Goal: Information Seeking & Learning: Learn about a topic

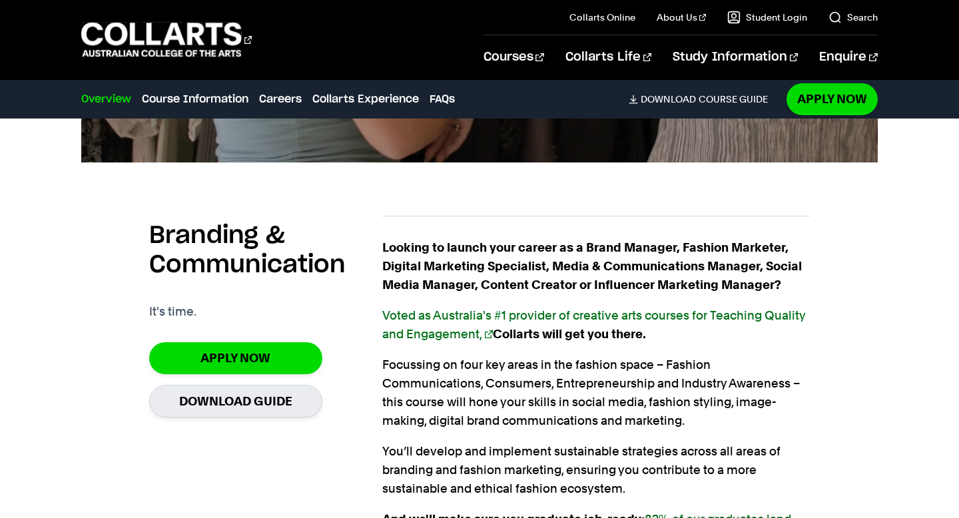
scroll to position [815, 0]
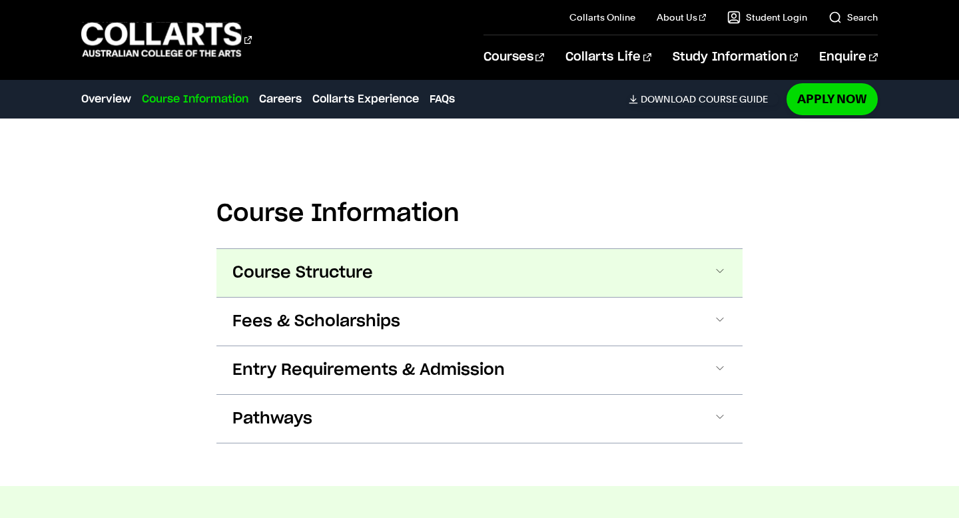
click at [390, 276] on button "Course Structure" at bounding box center [479, 273] width 526 height 48
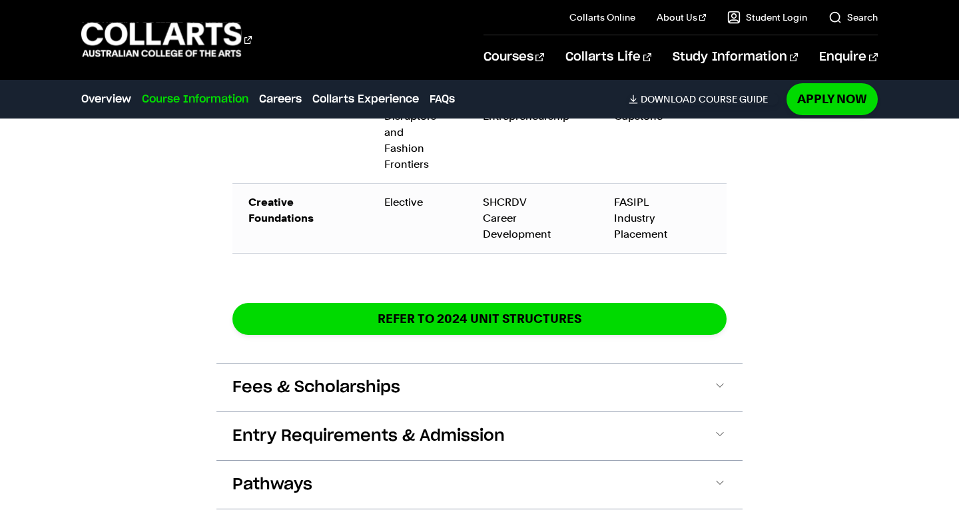
scroll to position [2441, 0]
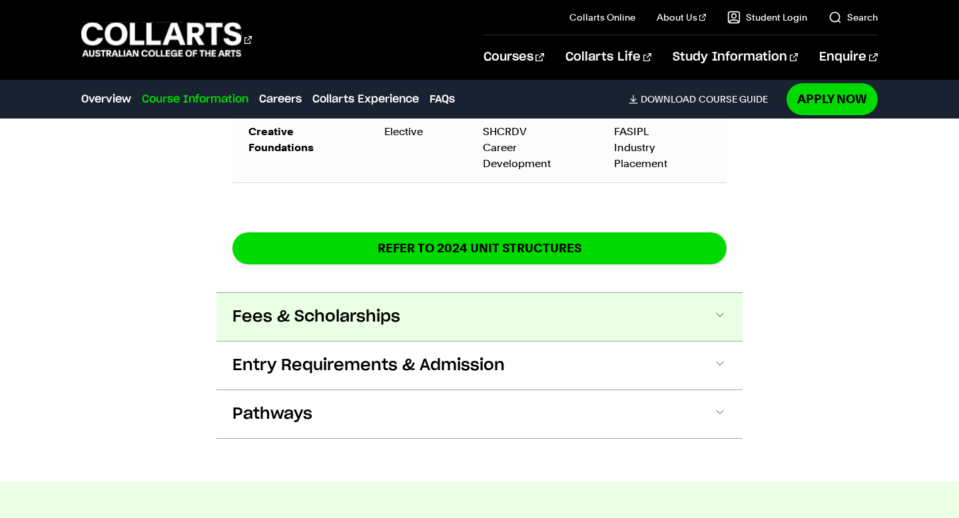
click at [391, 293] on button "Fees & Scholarships" at bounding box center [479, 317] width 526 height 48
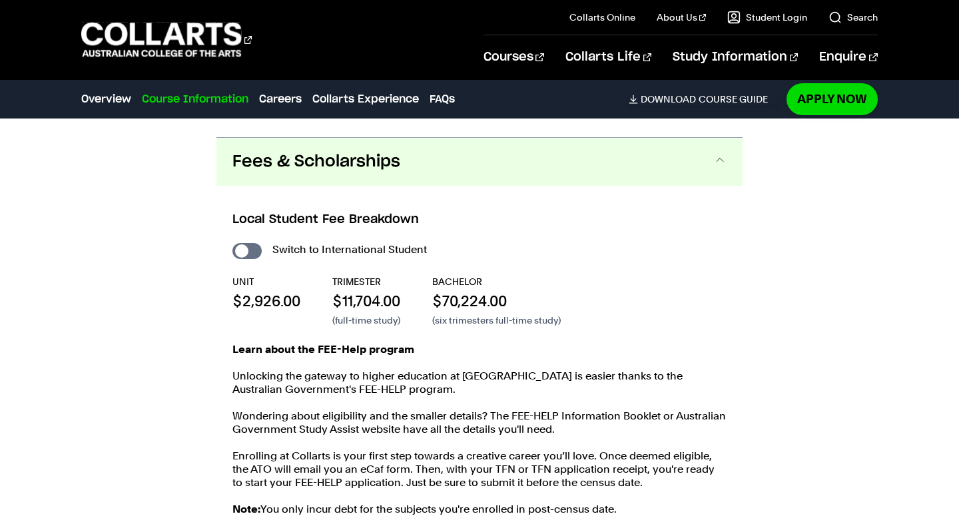
scroll to position [2598, 0]
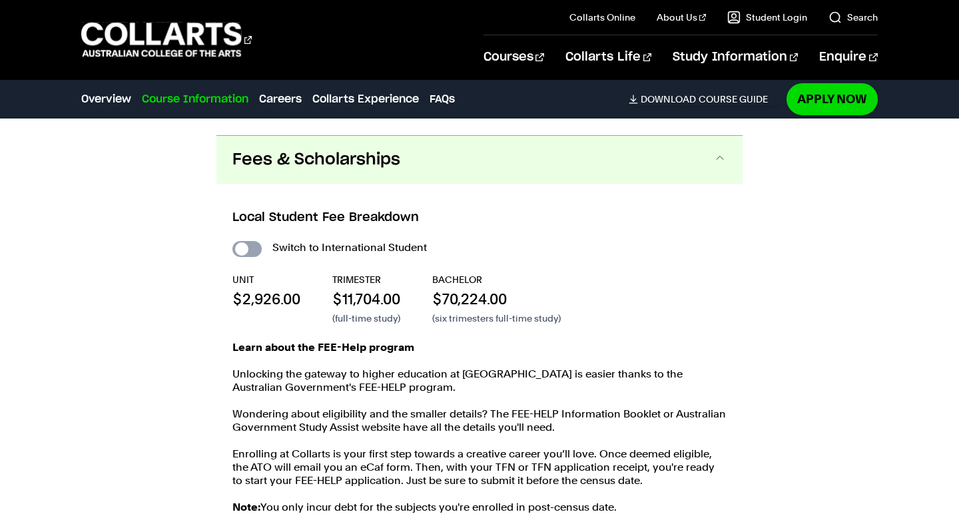
click at [250, 241] on input "International Student" at bounding box center [246, 249] width 29 height 16
checkbox input "true"
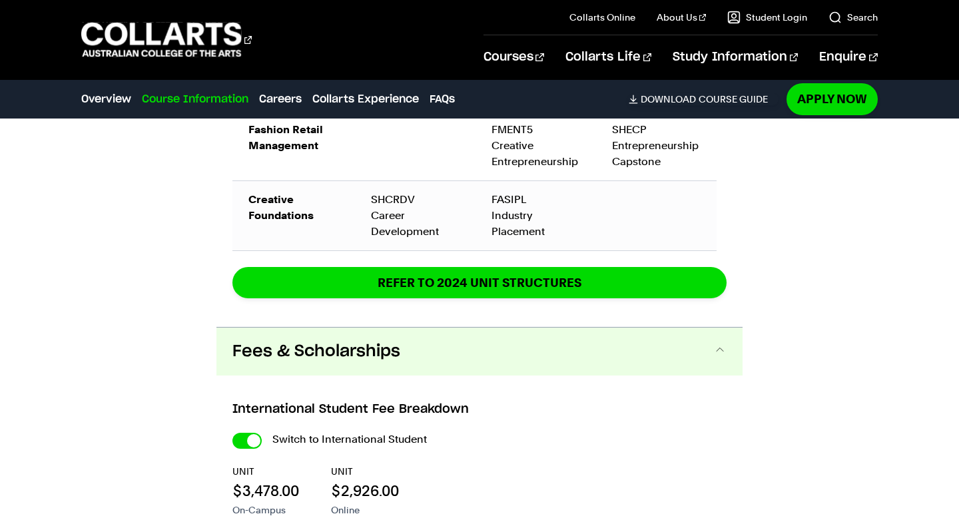
scroll to position [2813, 0]
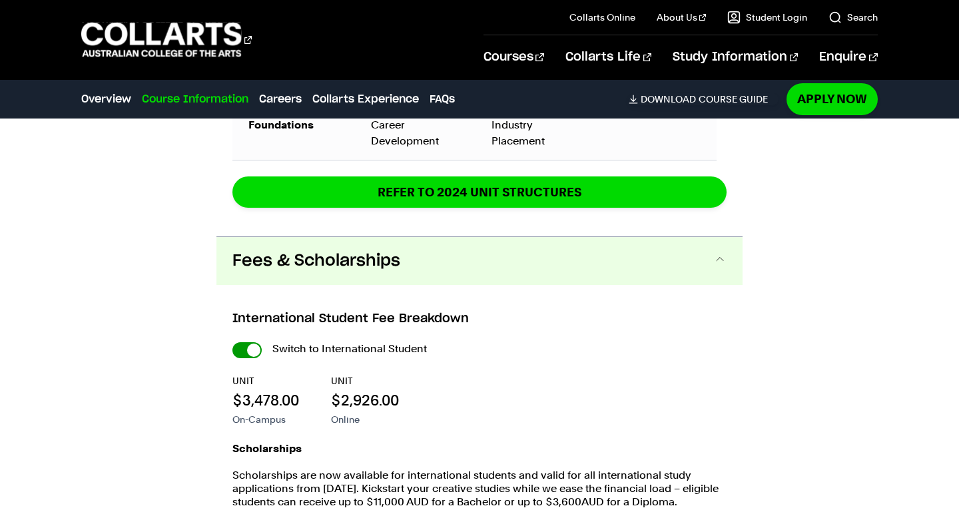
click at [0, 0] on input "International Student" at bounding box center [0, 0] width 0 height 0
checkbox input "false"
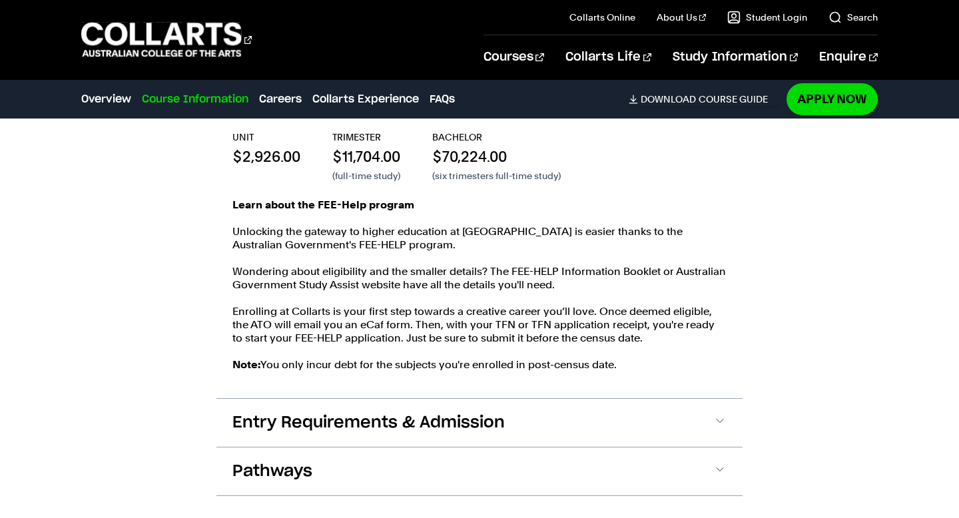
scroll to position [2757, 0]
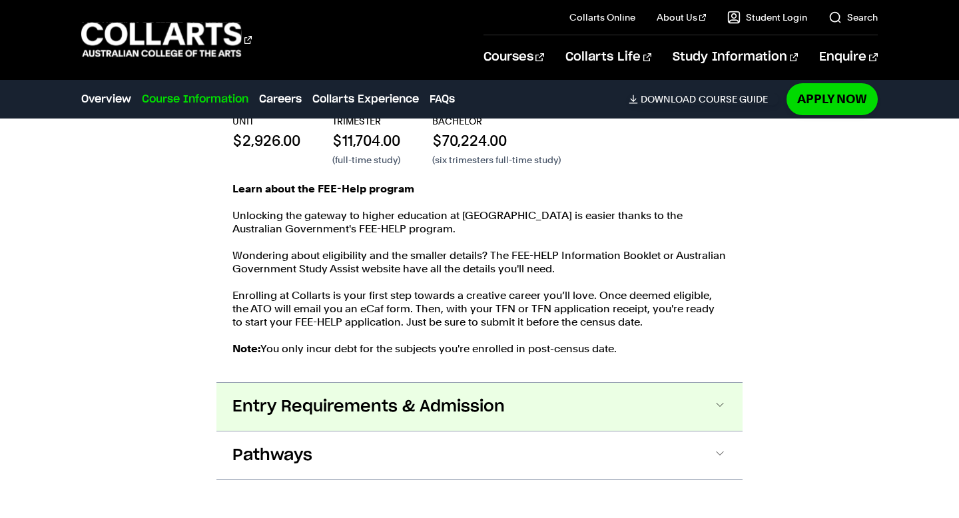
click at [414, 396] on span "Entry Requirements & Admission" at bounding box center [368, 406] width 272 height 21
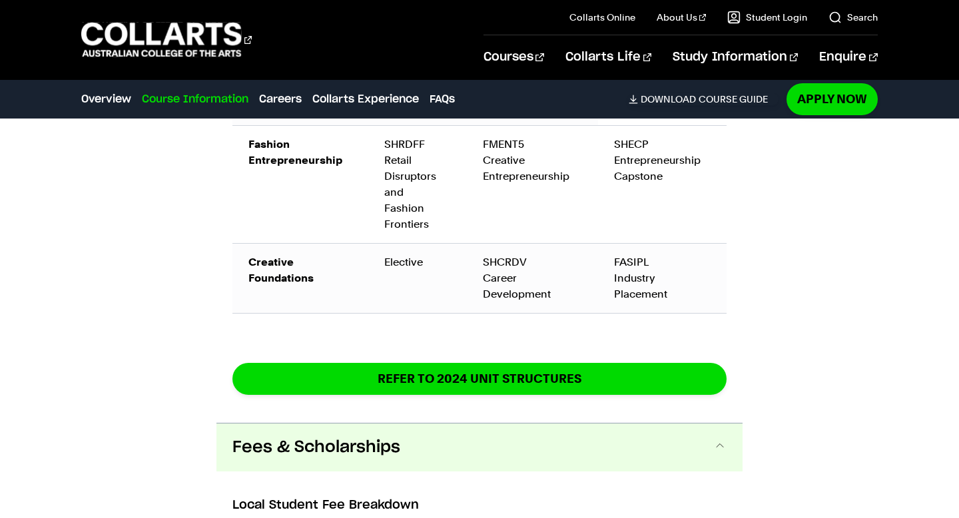
scroll to position [2321, 0]
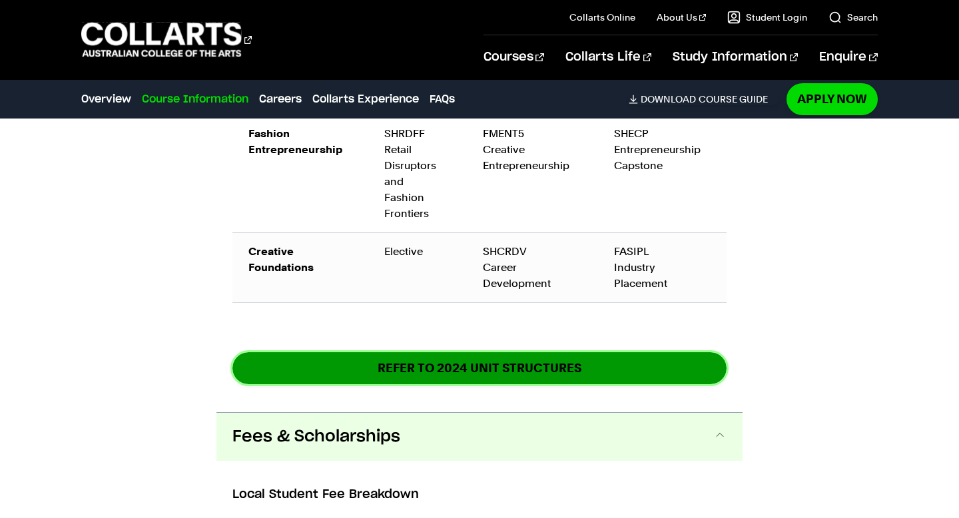
click at [516, 354] on link "REFER TO 2024 unit structures" at bounding box center [479, 367] width 494 height 31
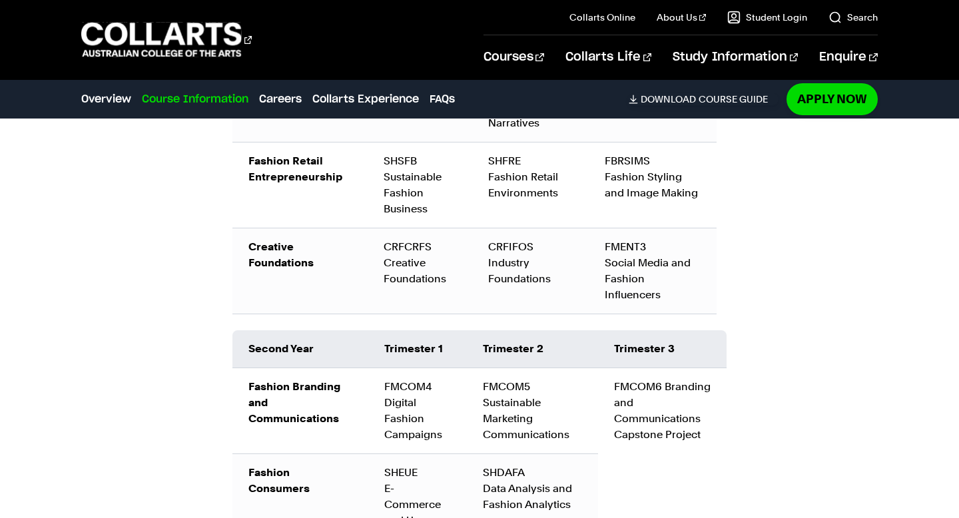
scroll to position [1879, 0]
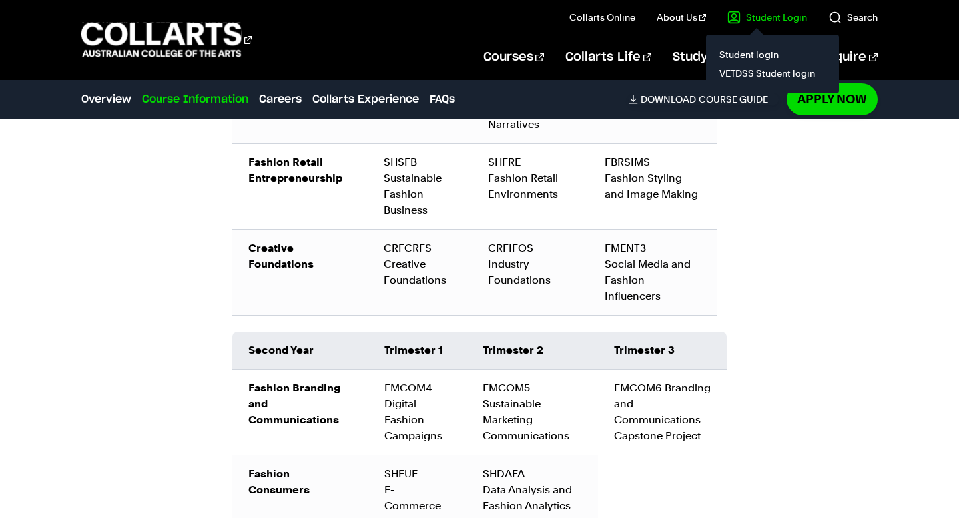
click at [723, 31] on il "Student Login Student login VETDSS Student login" at bounding box center [756, 17] width 101 height 35
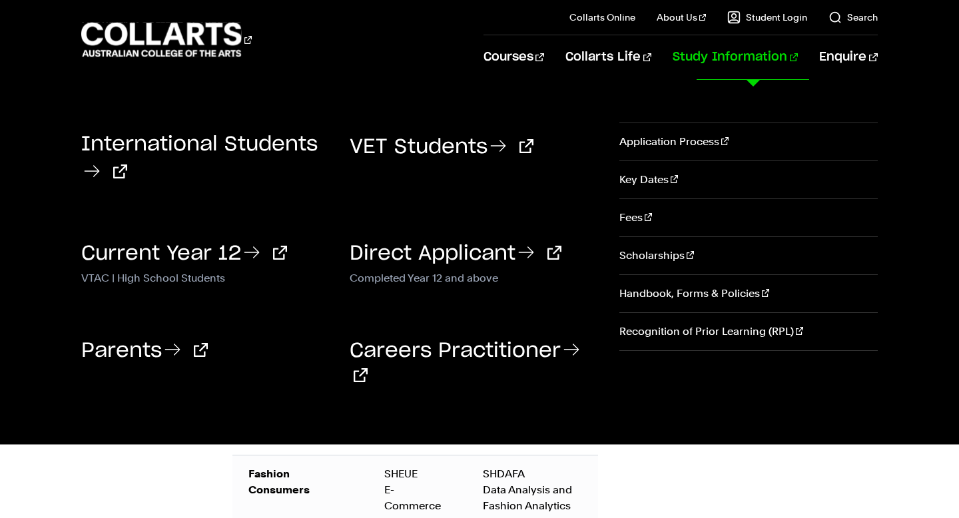
click at [700, 59] on link "Study Information" at bounding box center [735, 57] width 125 height 44
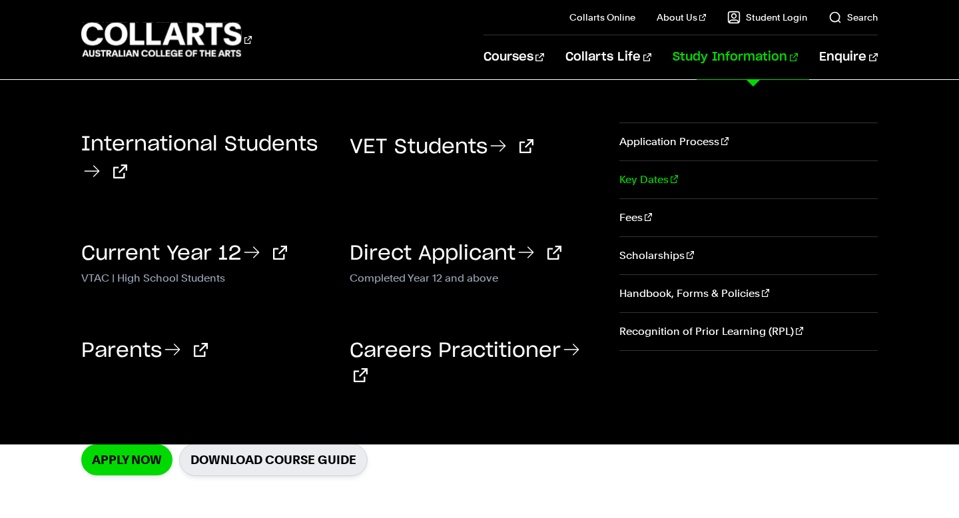
click at [644, 183] on link "Key Dates" at bounding box center [748, 179] width 258 height 37
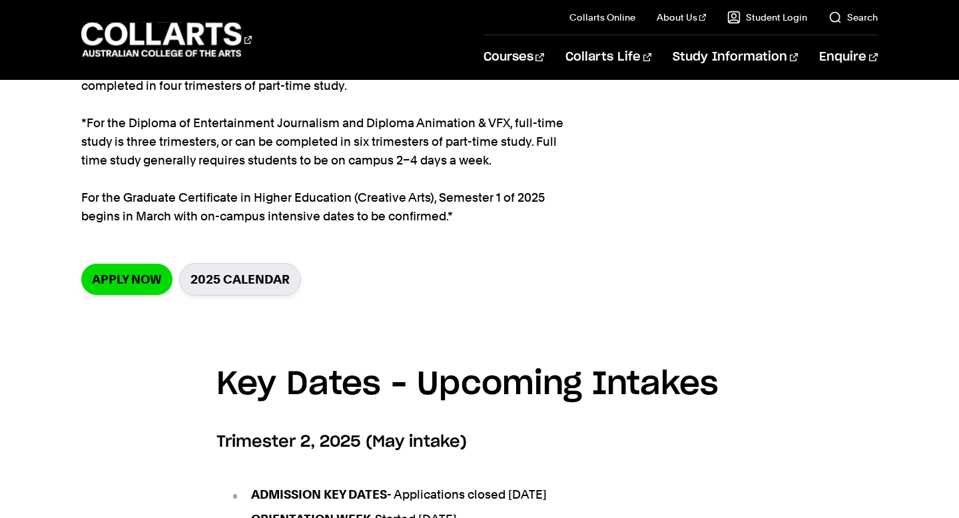
scroll to position [220, 0]
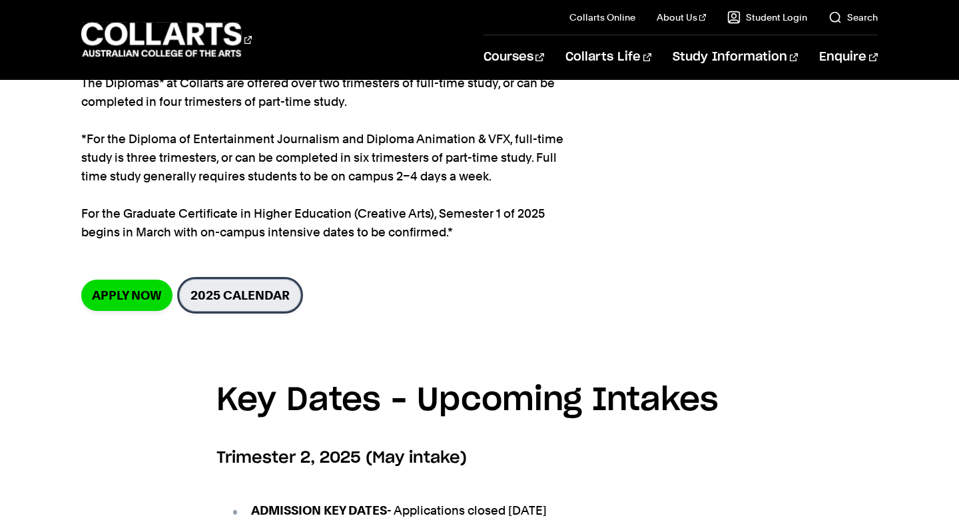
click at [259, 292] on link "2025 Calendar" at bounding box center [240, 295] width 122 height 33
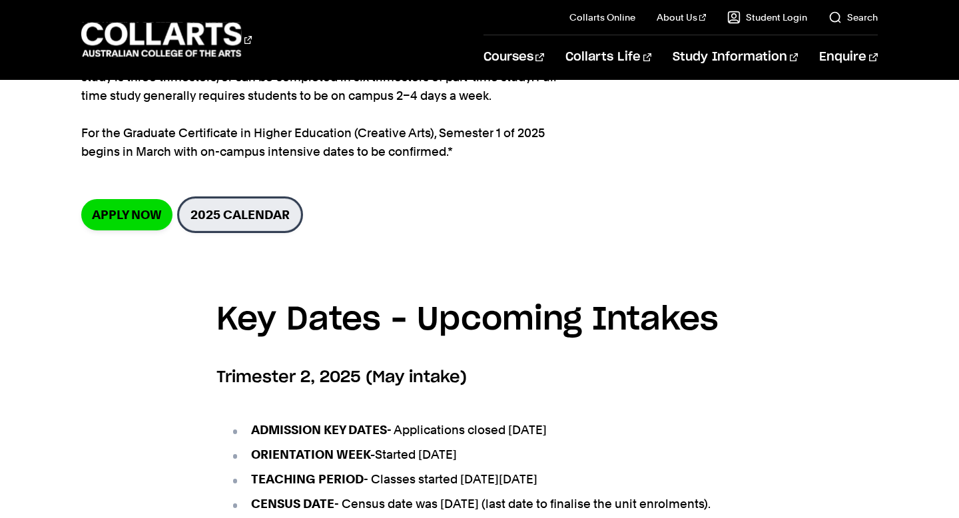
scroll to position [288, 0]
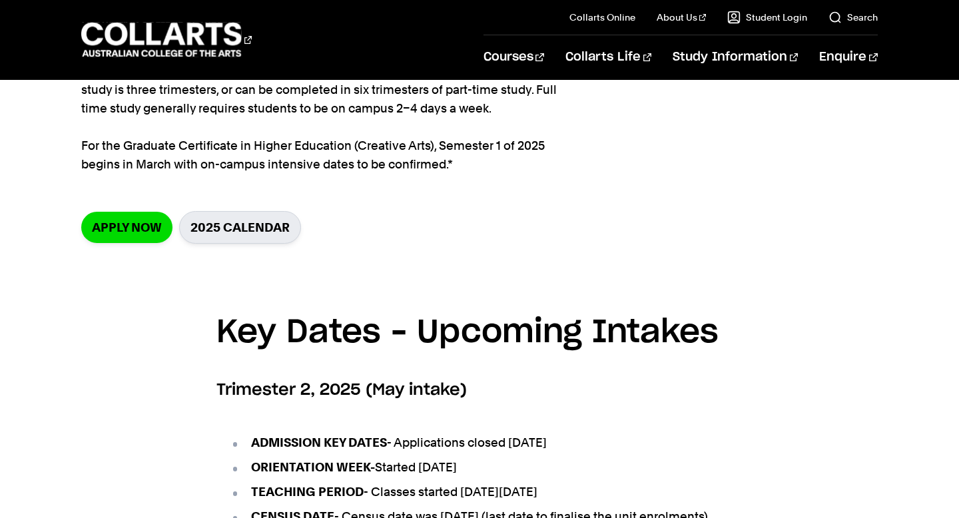
click at [532, 215] on div "Apply now 2025 Calendar" at bounding box center [479, 227] width 796 height 33
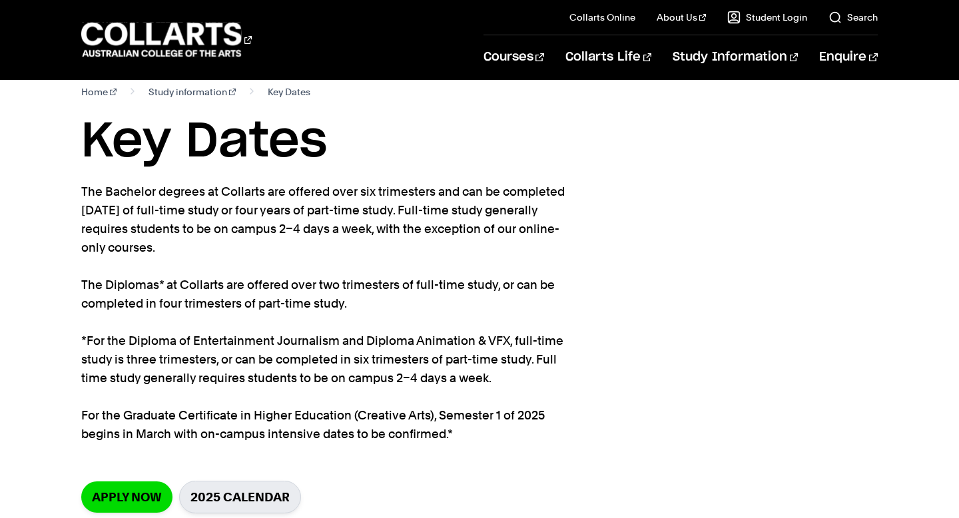
scroll to position [15, 0]
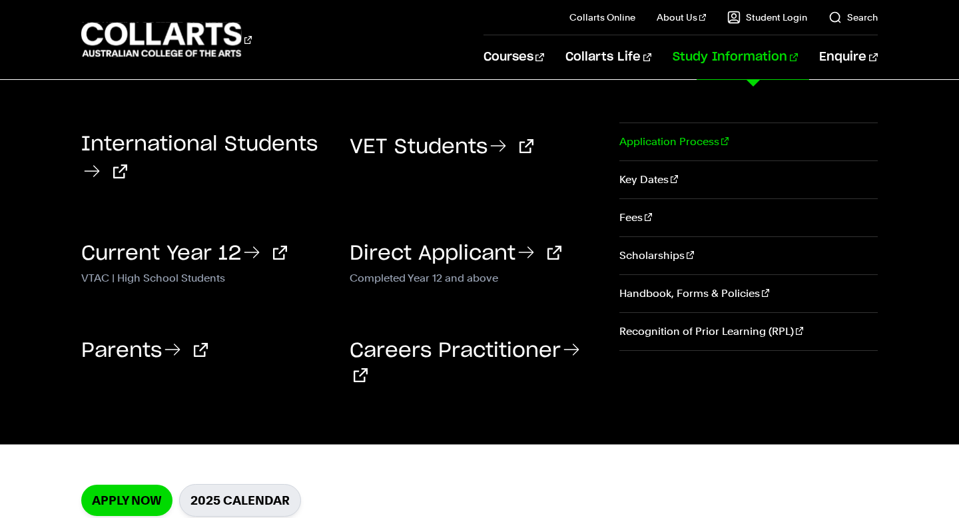
click at [687, 141] on link "Application Process" at bounding box center [748, 141] width 258 height 37
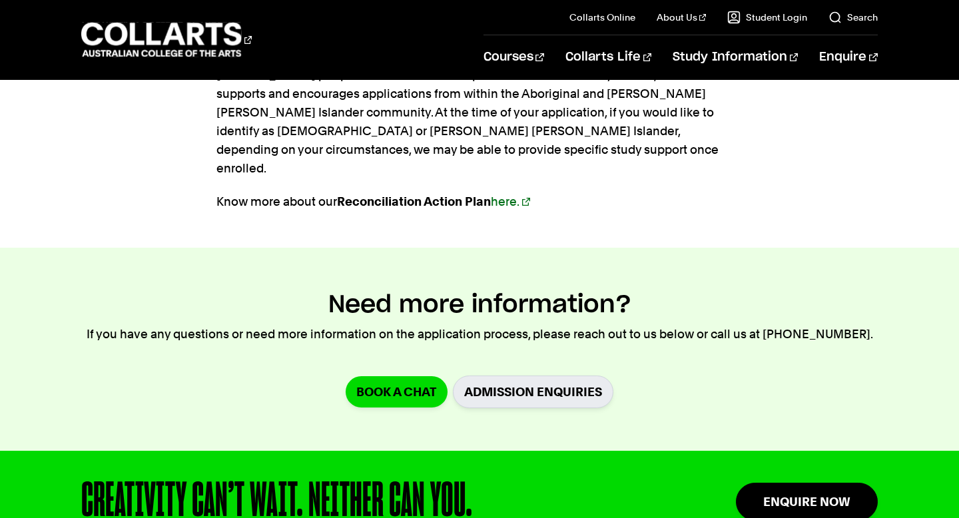
scroll to position [1802, 0]
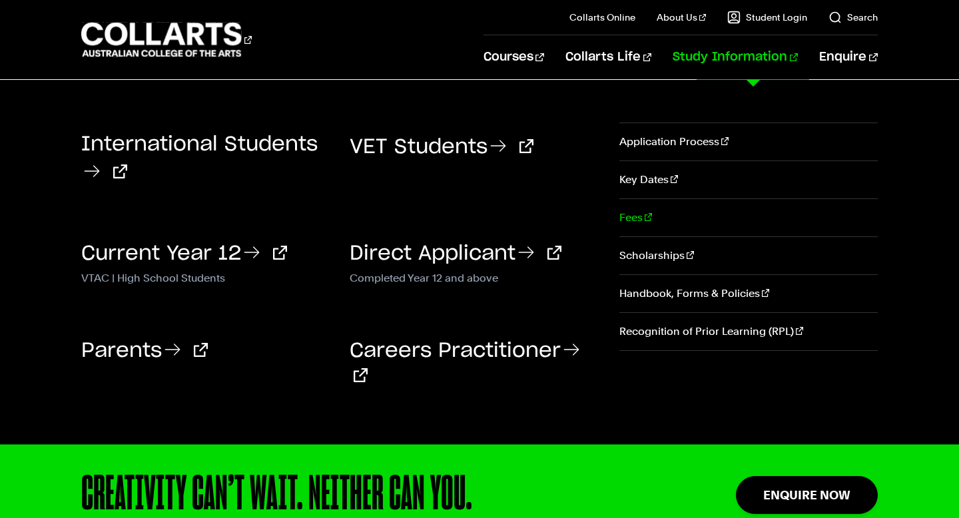
click at [688, 212] on link "Fees" at bounding box center [748, 217] width 258 height 37
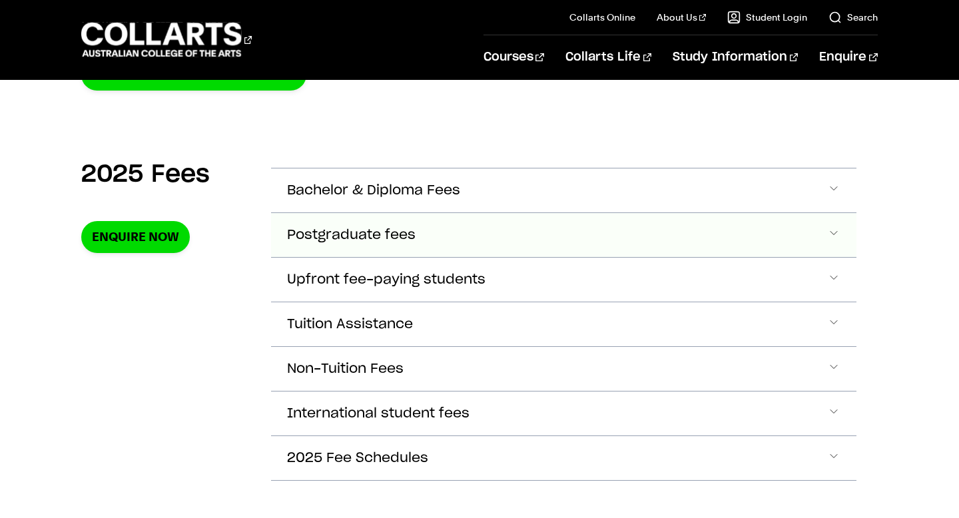
click at [457, 212] on button "Postgraduate fees" at bounding box center [563, 191] width 585 height 44
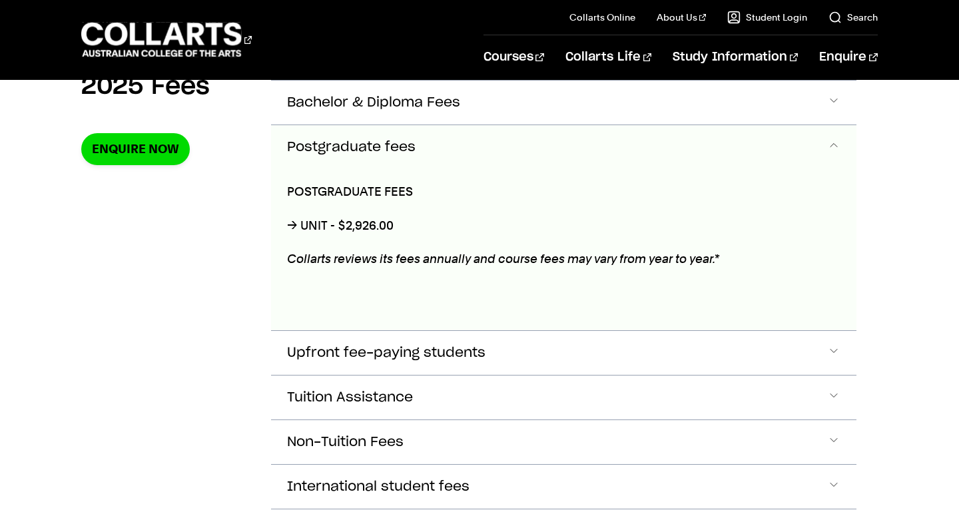
scroll to position [515, 0]
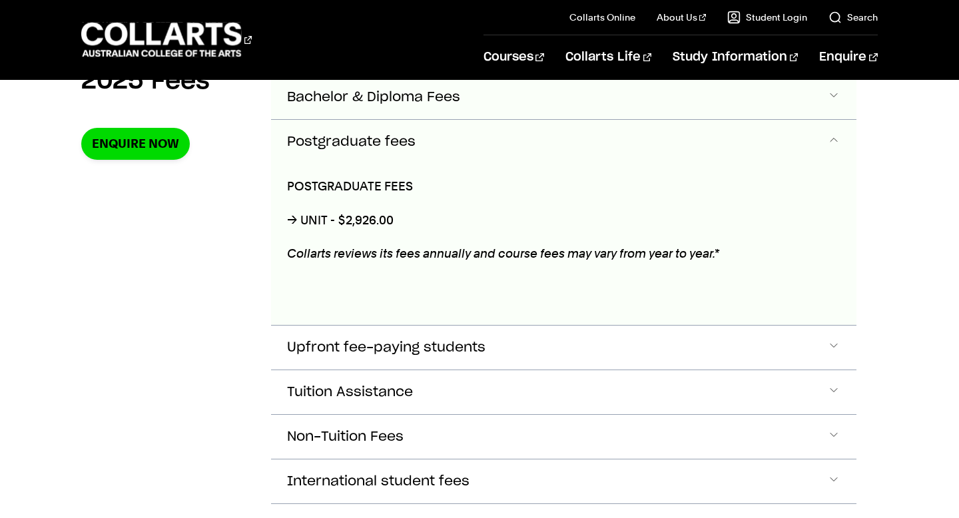
click at [454, 111] on button "Bachelor & Diploma Fees" at bounding box center [563, 97] width 585 height 44
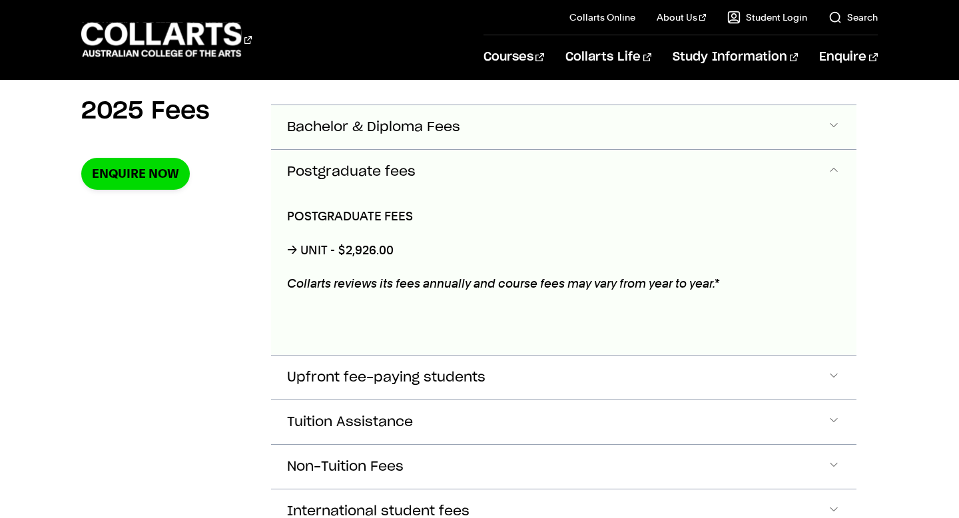
scroll to position [470, 0]
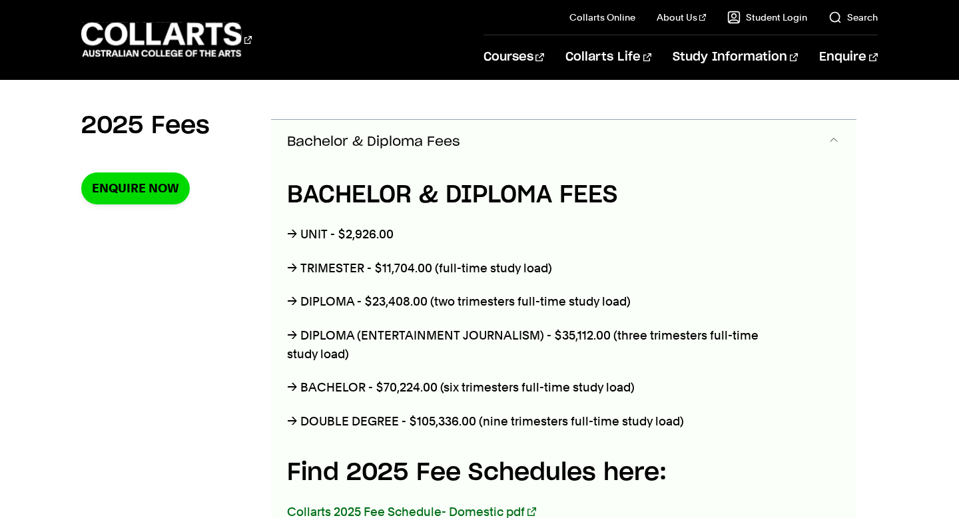
click at [424, 125] on button "Bachelor & Diploma Fees" at bounding box center [563, 142] width 585 height 44
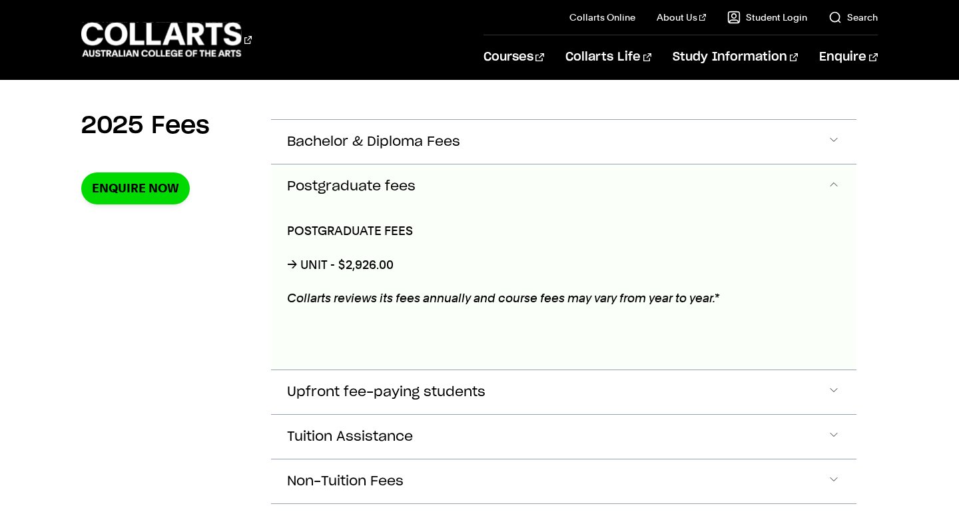
click at [412, 170] on button "Postgraduate fees" at bounding box center [563, 187] width 585 height 44
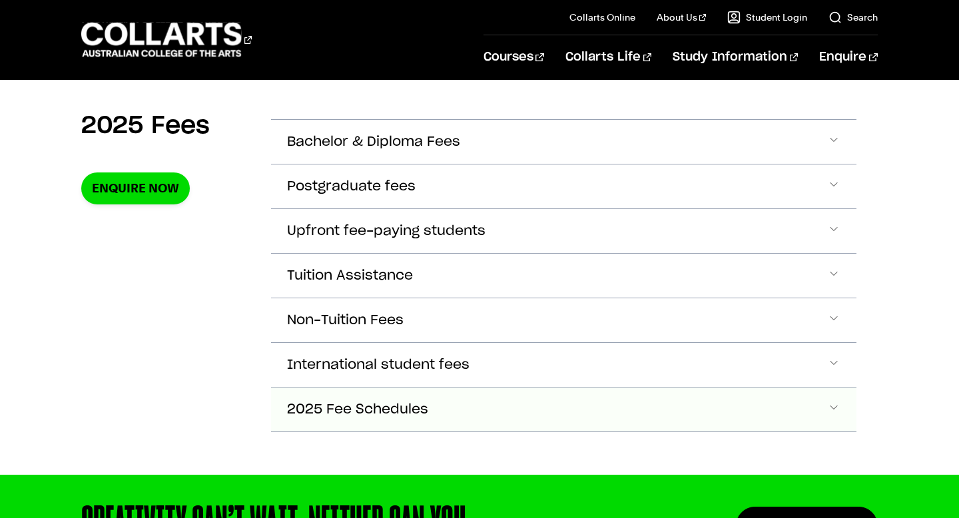
click at [402, 164] on button "2025 Fee Schedules" at bounding box center [563, 142] width 585 height 44
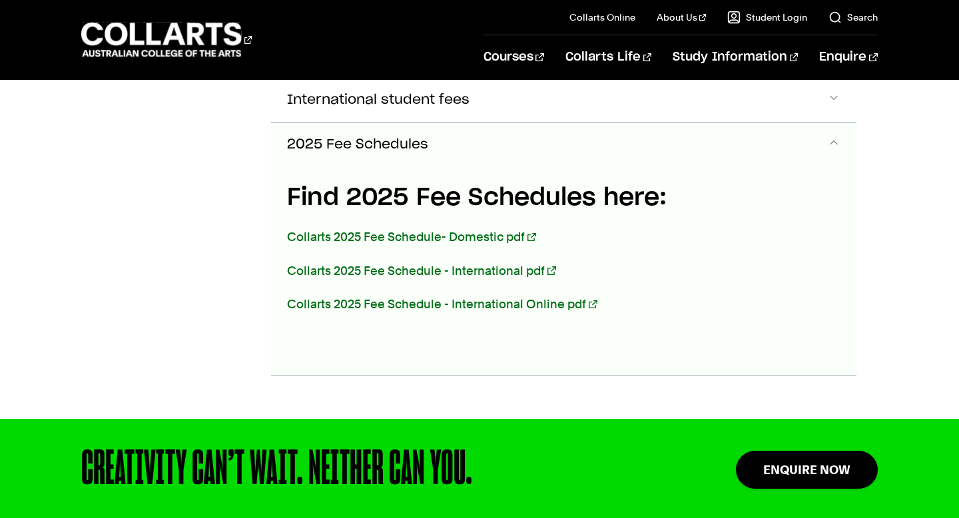
scroll to position [736, 0]
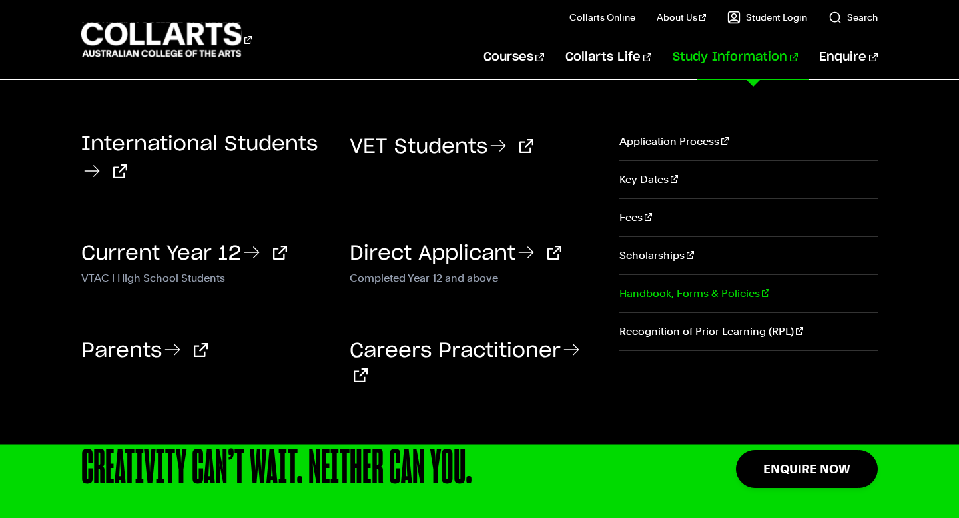
click at [669, 286] on link "Handbook, Forms & Policies" at bounding box center [748, 293] width 258 height 37
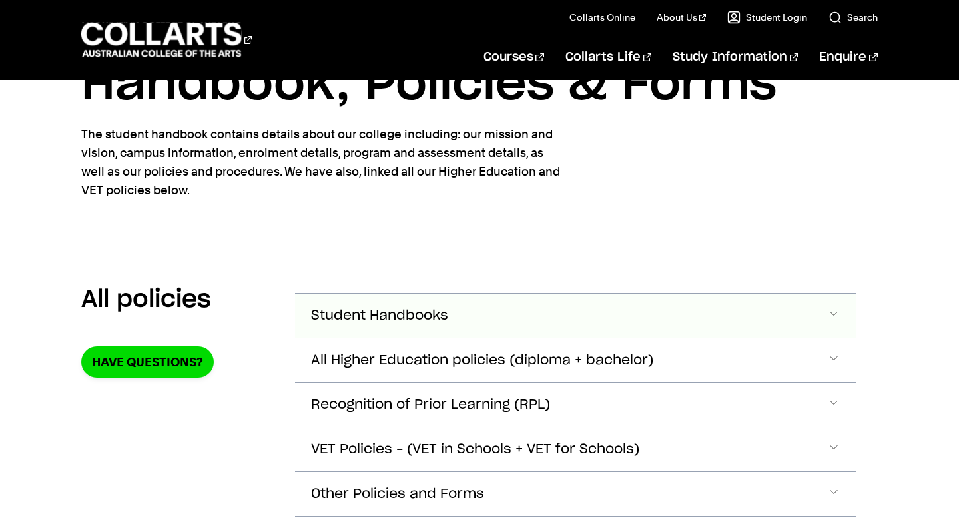
click at [436, 324] on button "Student Handbooks" at bounding box center [575, 316] width 561 height 44
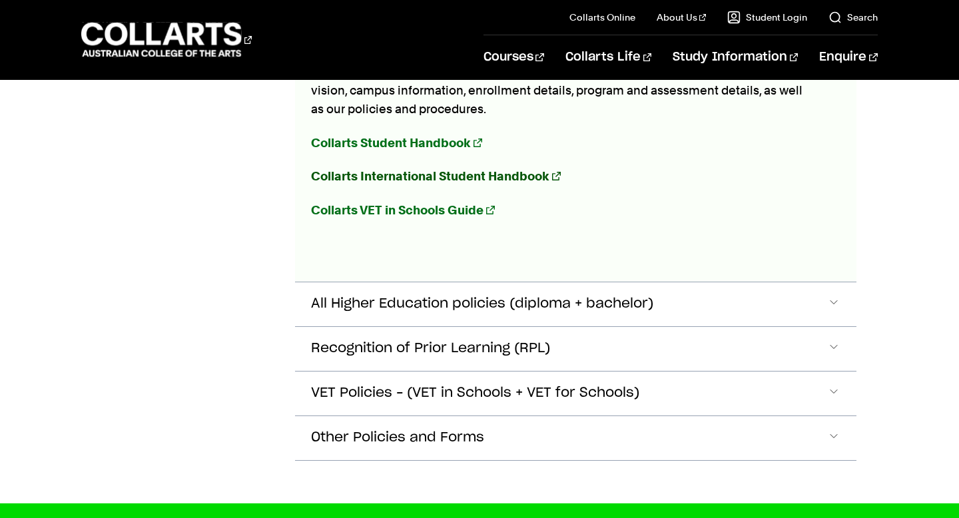
scroll to position [423, 0]
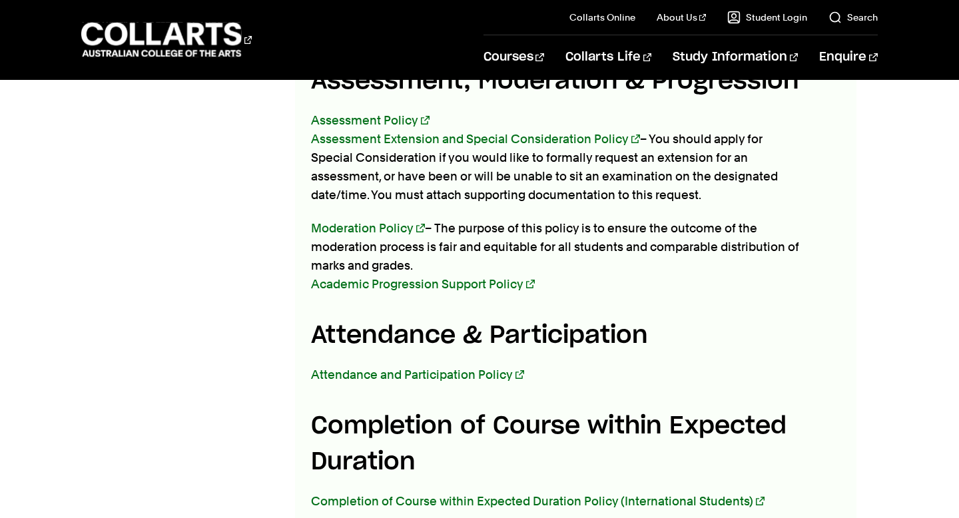
scroll to position [2201, 0]
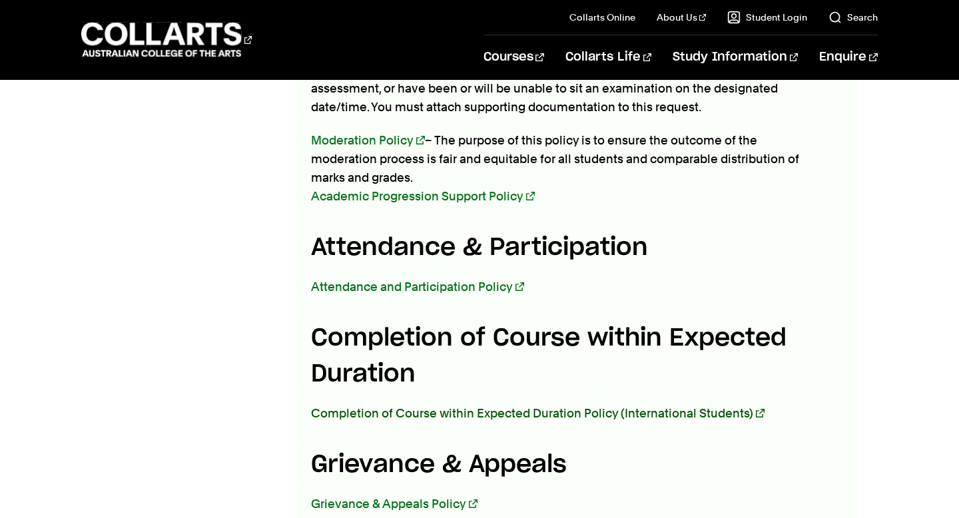
click at [434, 406] on link "Completion of Course within Expected Duration Policy (International Students)" at bounding box center [537, 413] width 453 height 14
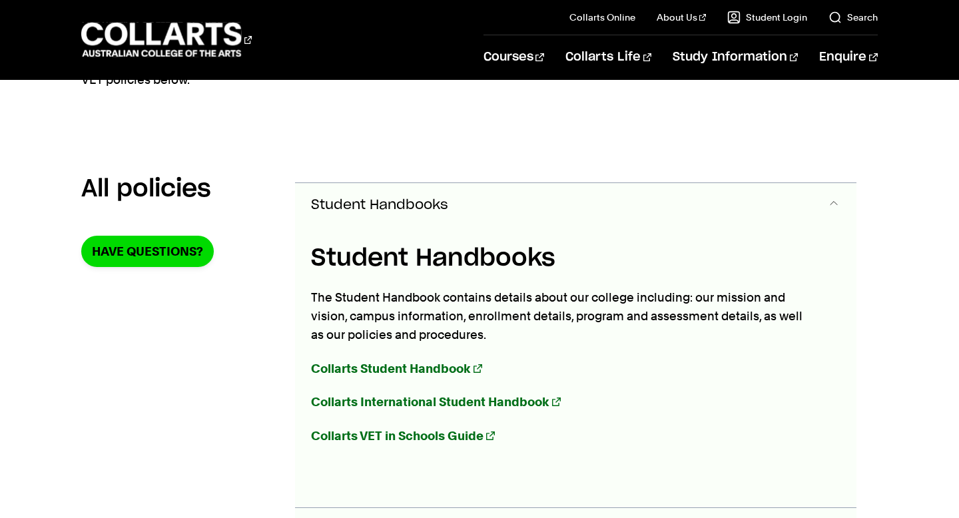
scroll to position [188, 0]
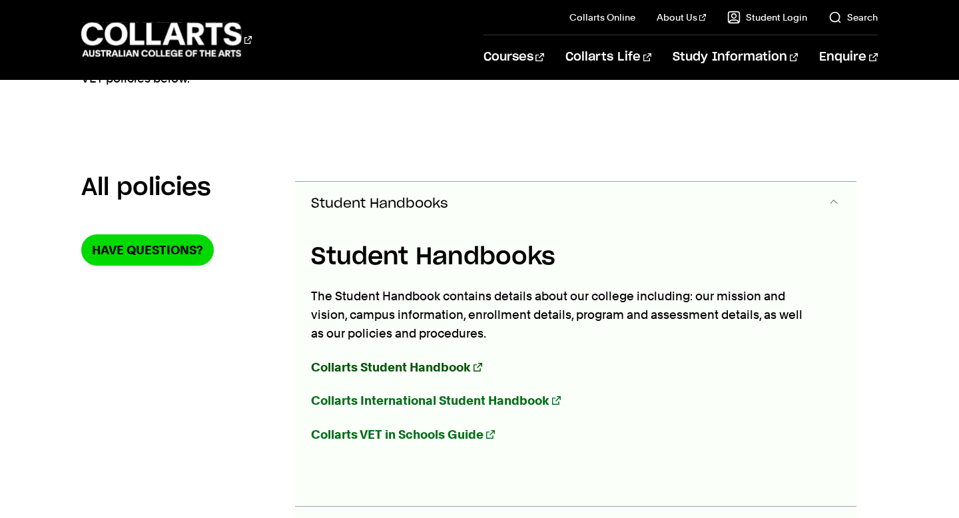
click at [446, 362] on strong "Collarts Student Handbook" at bounding box center [391, 367] width 160 height 14
